Goal: Information Seeking & Learning: Learn about a topic

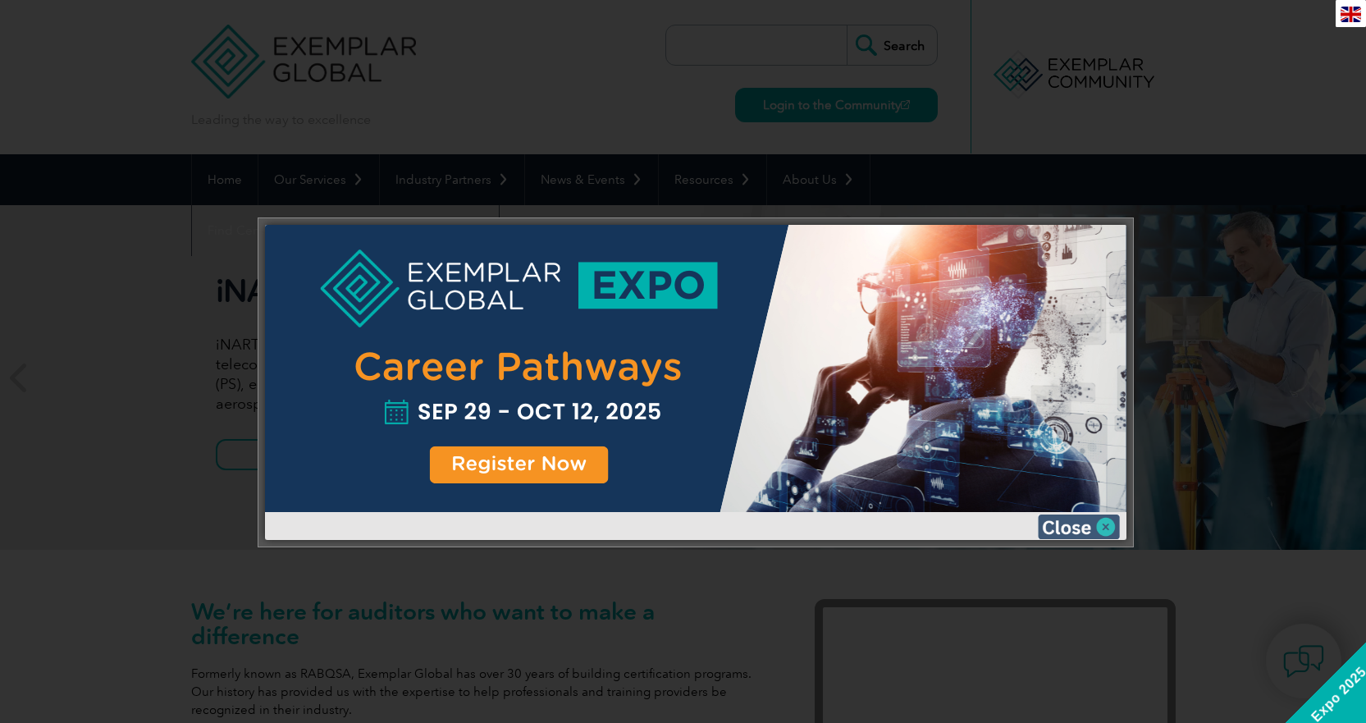
click at [1066, 525] on img at bounding box center [1079, 526] width 82 height 25
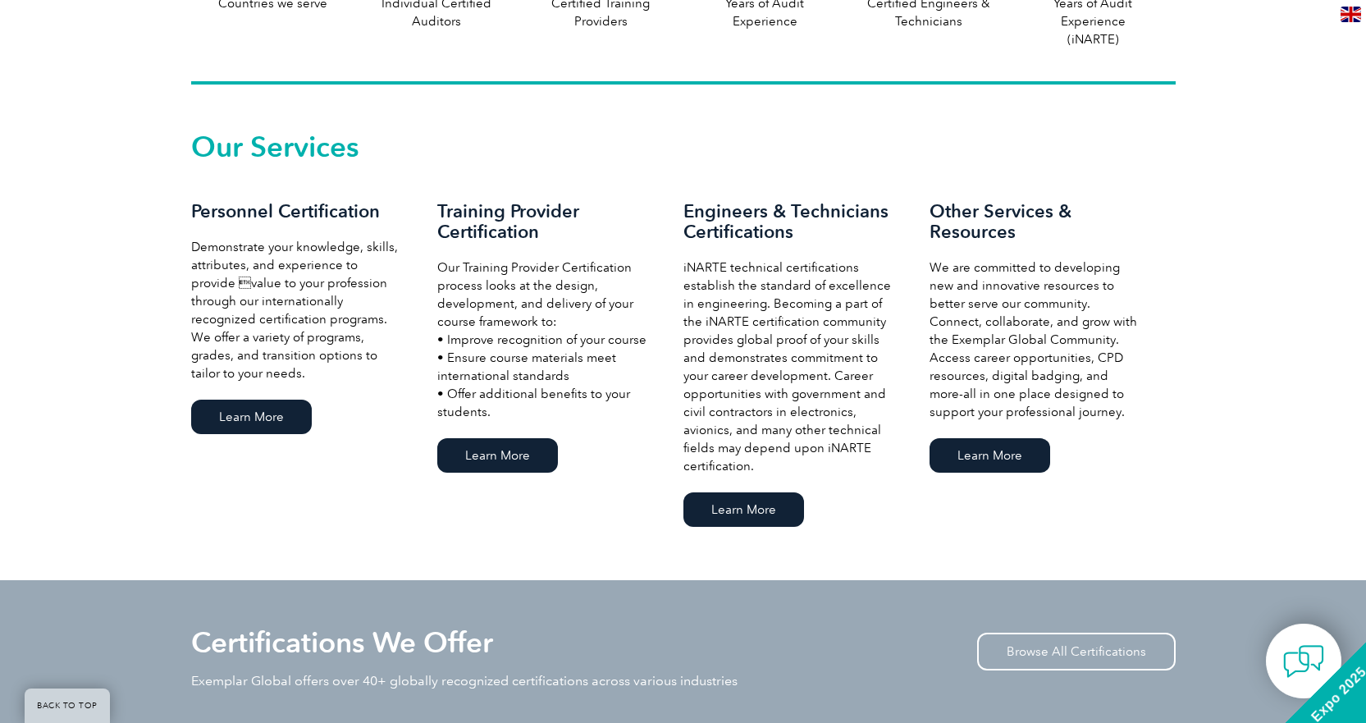
scroll to position [1149, 0]
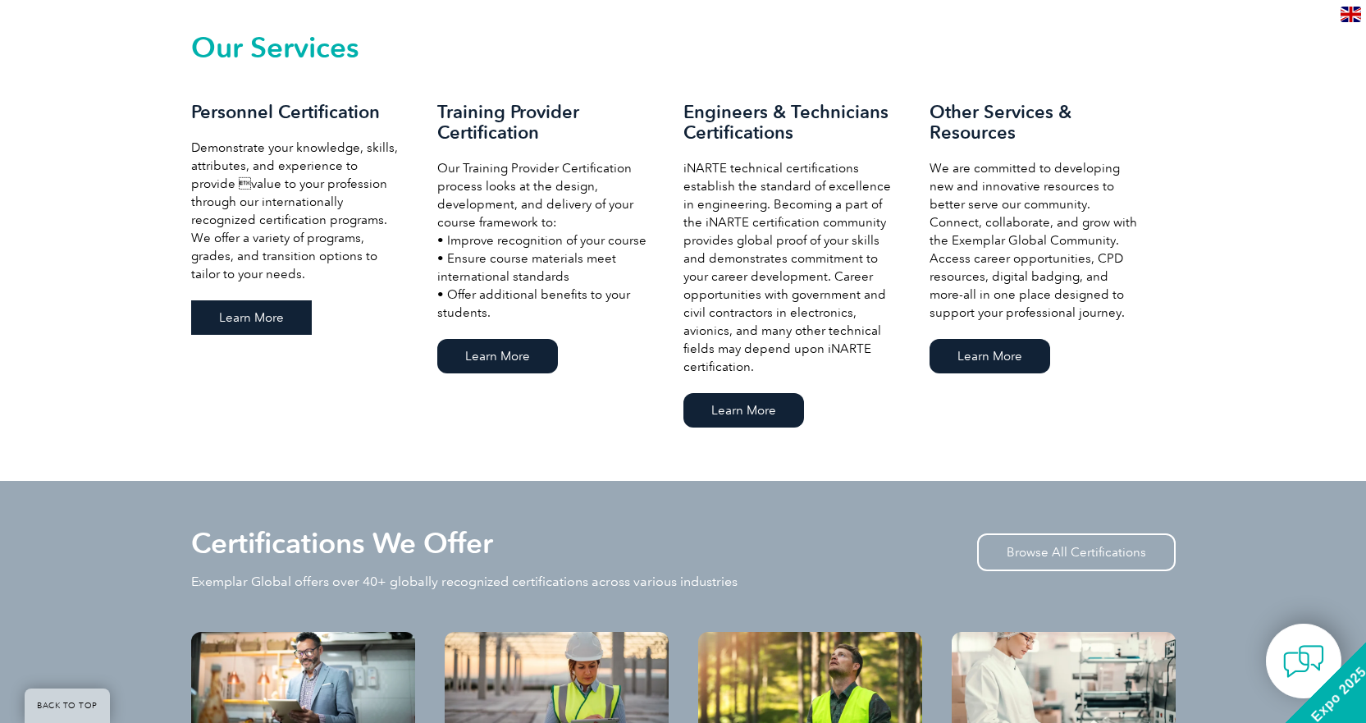
click at [262, 317] on link "Learn More" at bounding box center [251, 317] width 121 height 34
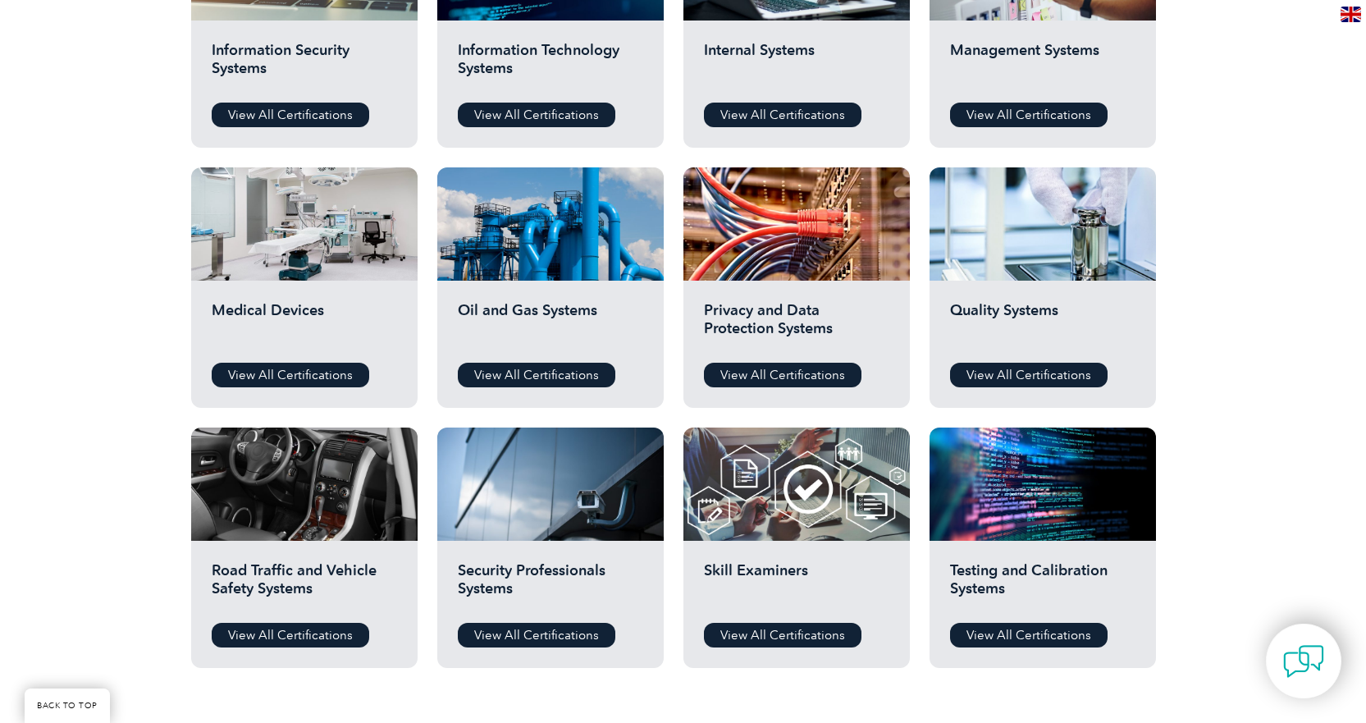
scroll to position [984, 0]
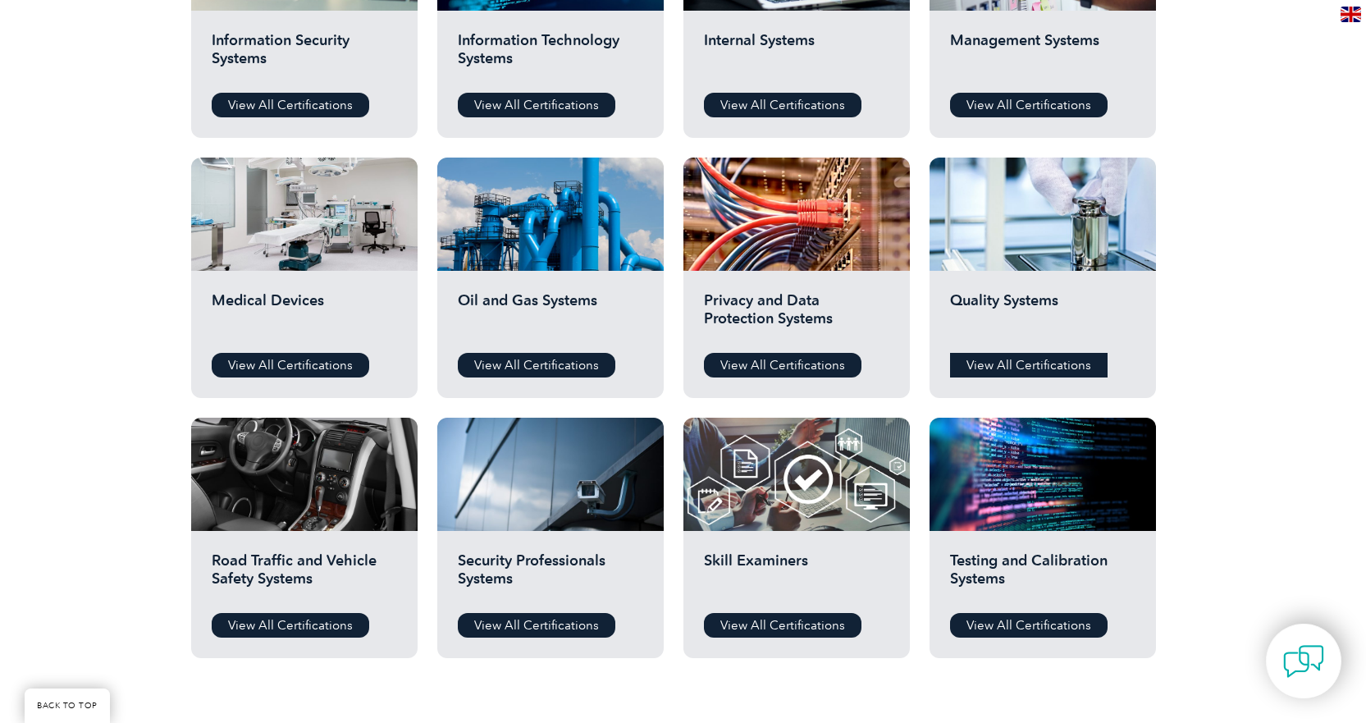
click at [993, 363] on link "View All Certifications" at bounding box center [1029, 365] width 158 height 25
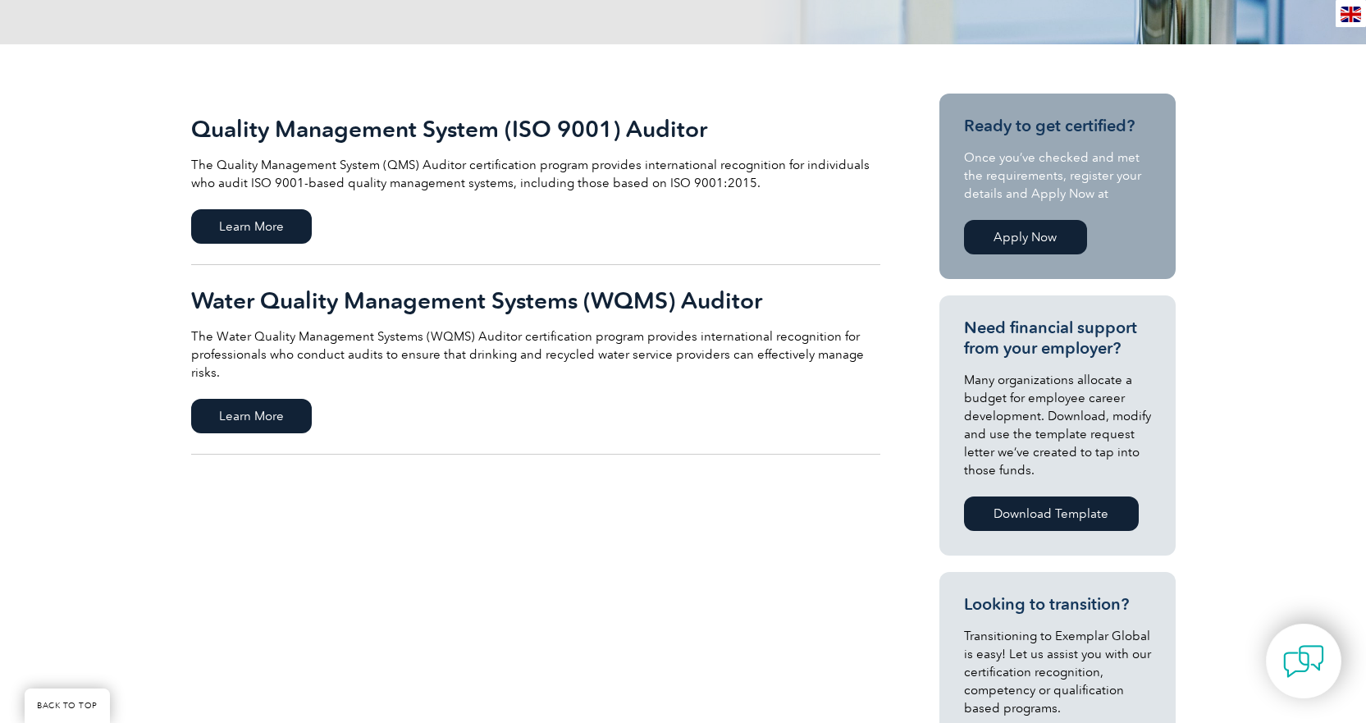
scroll to position [328, 0]
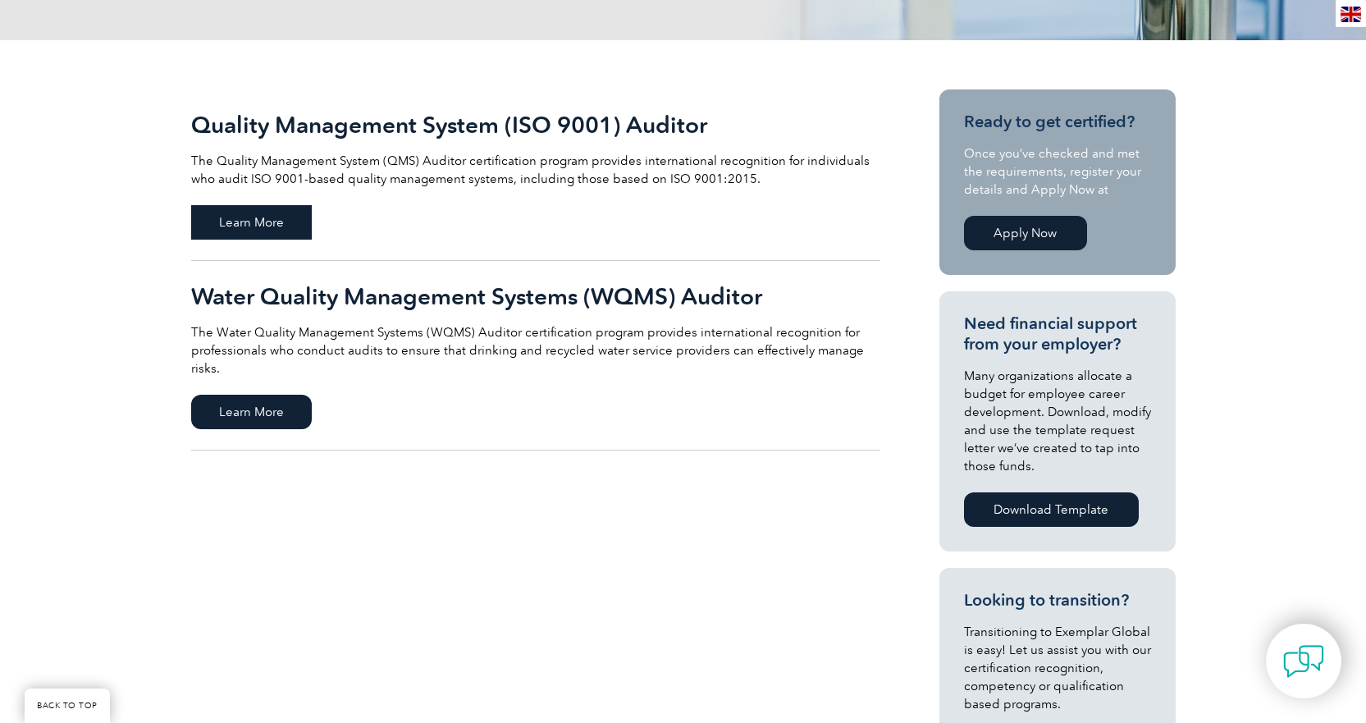
click at [253, 224] on span "Learn More" at bounding box center [251, 222] width 121 height 34
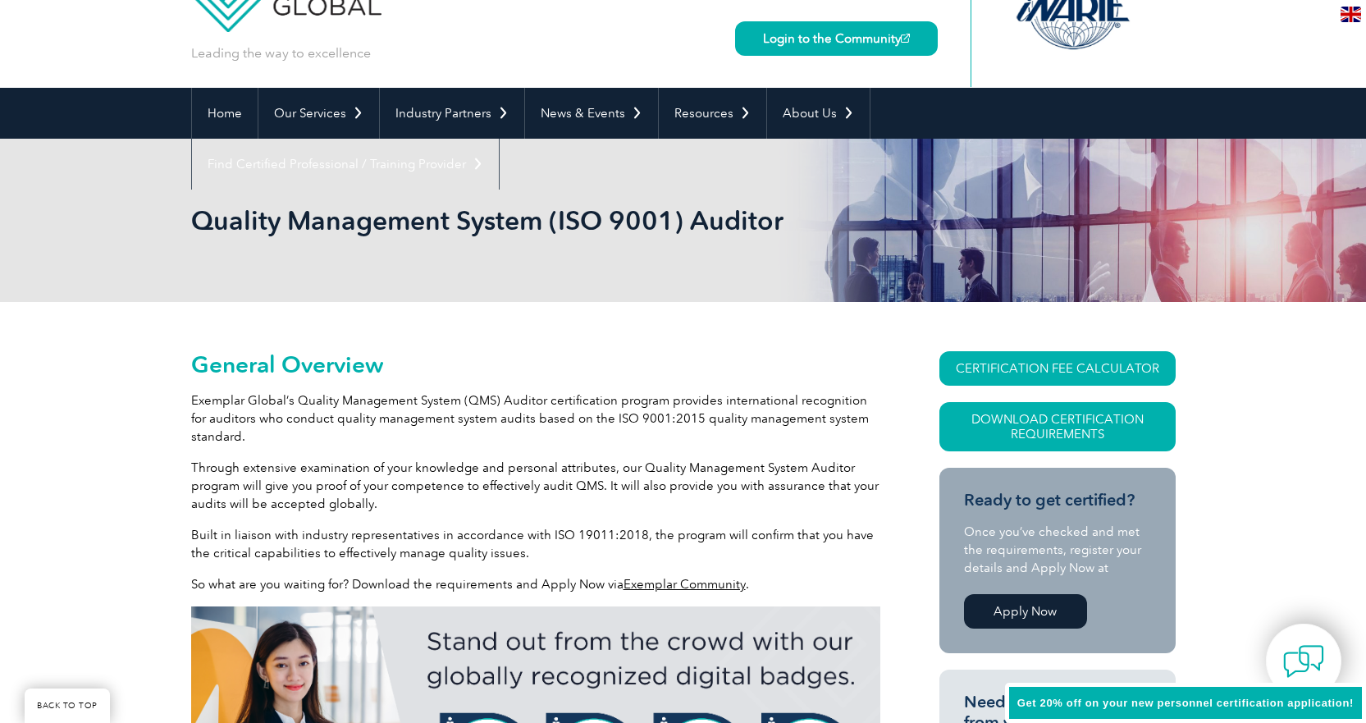
scroll to position [246, 0]
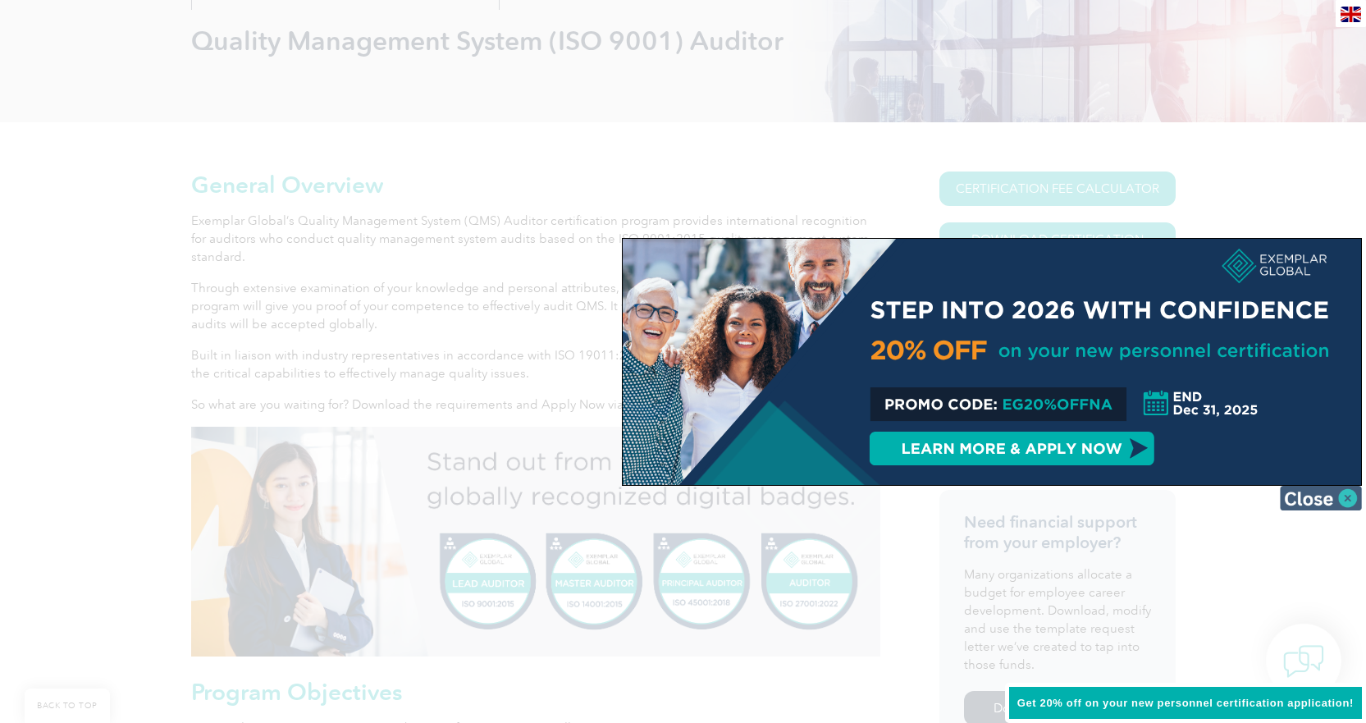
click at [1301, 495] on img at bounding box center [1321, 498] width 82 height 25
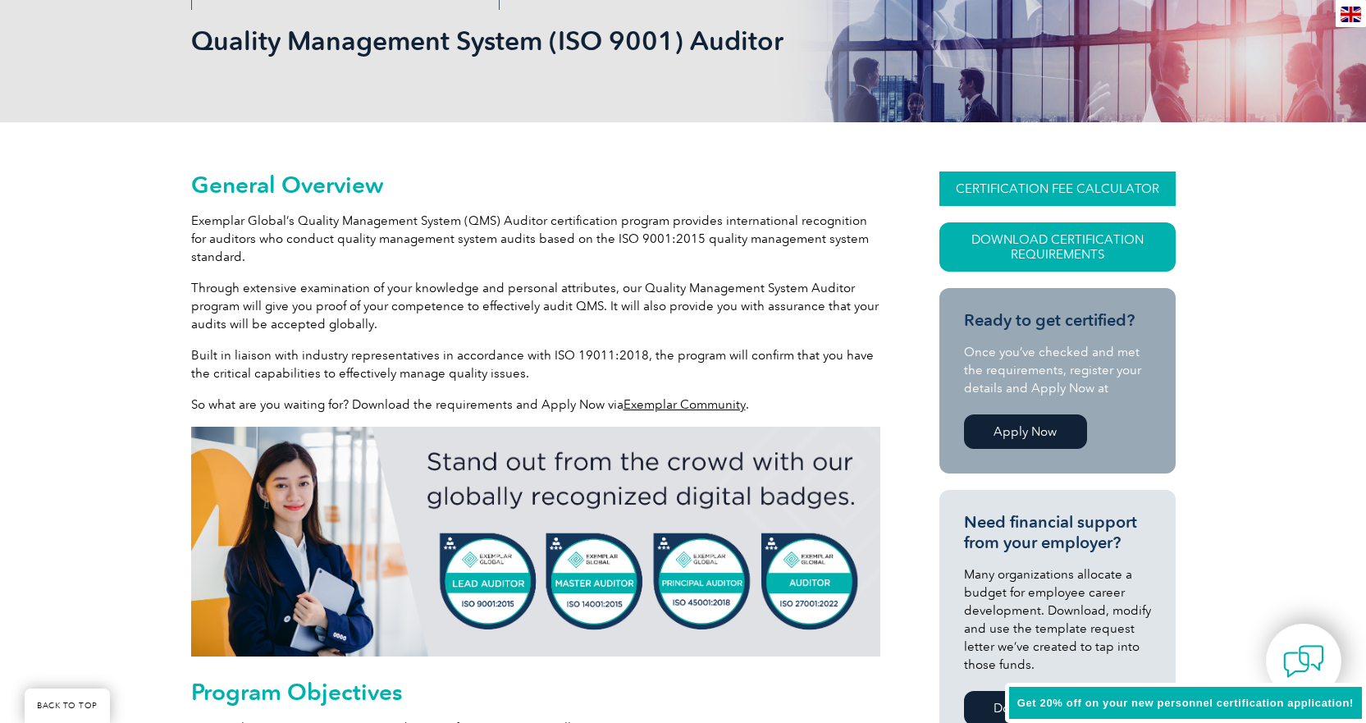
click at [1034, 183] on link "CERTIFICATION FEE CALCULATOR" at bounding box center [1057, 188] width 236 height 34
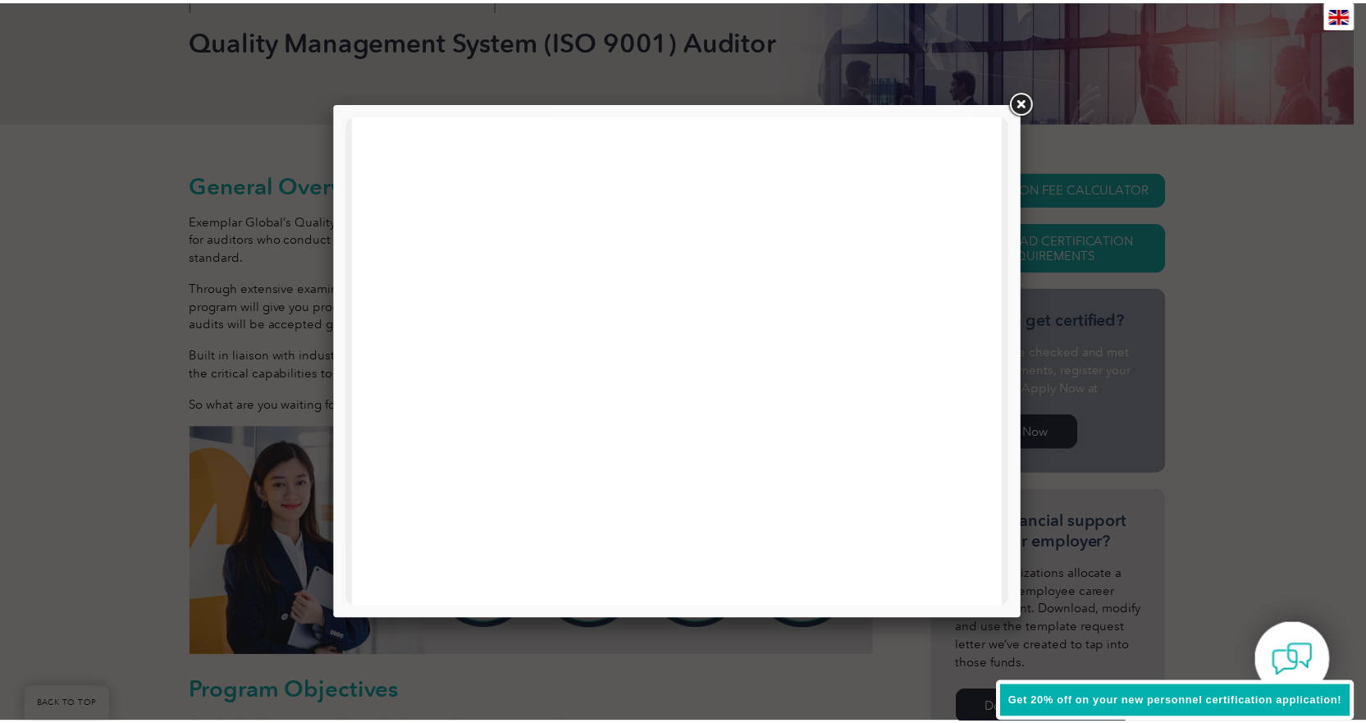
scroll to position [410, 0]
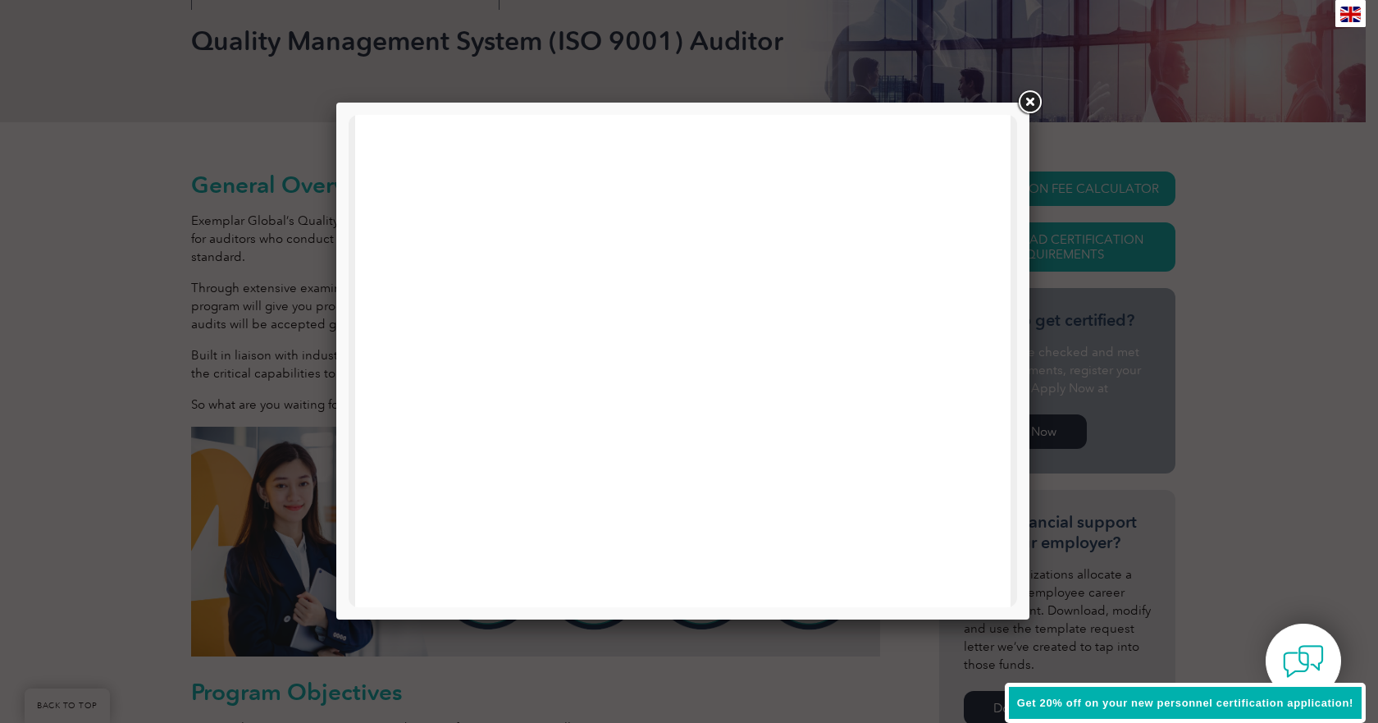
click at [1037, 94] on link at bounding box center [1030, 103] width 30 height 30
